Goal: Find specific page/section

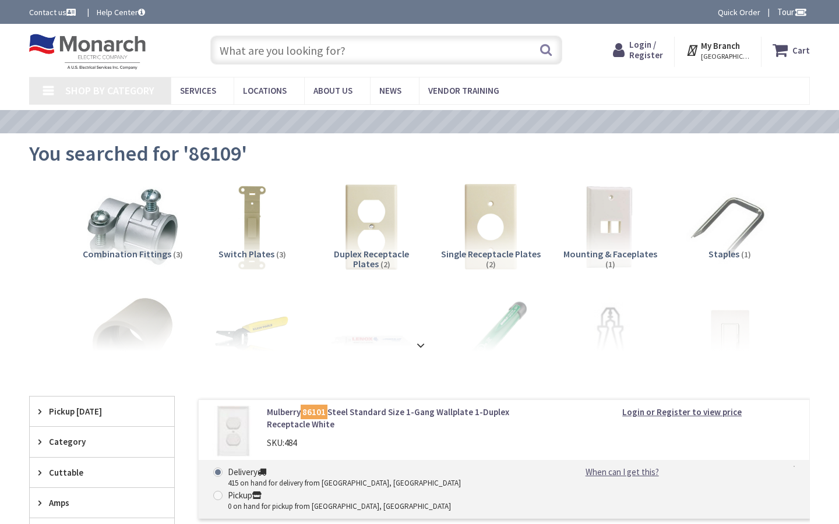
type input "Stourbridge St, Versailles, KY 40383, USA"
